Goal: Information Seeking & Learning: Learn about a topic

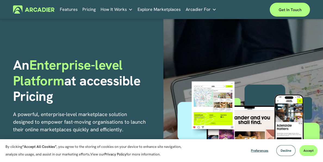
scroll to position [97, 0]
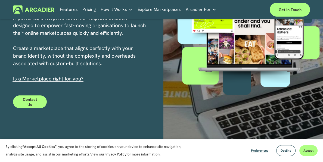
click at [153, 10] on link "Explore Marketplaces" at bounding box center [159, 9] width 43 height 8
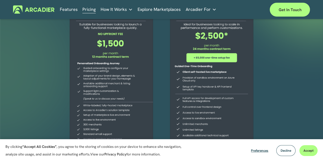
scroll to position [56, 0]
